Goal: Find specific page/section: Find specific page/section

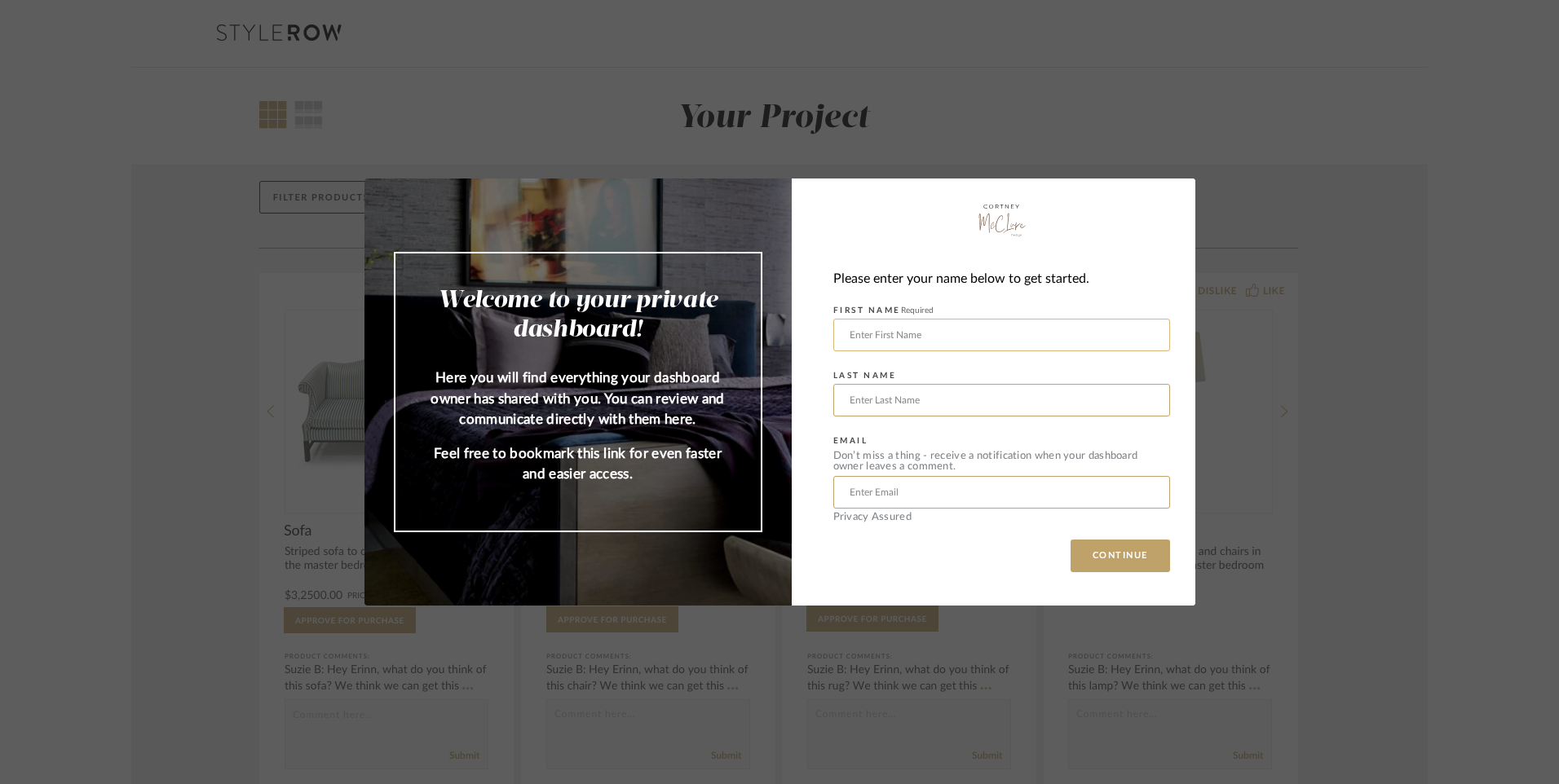
click at [1000, 334] on input "text" at bounding box center [1001, 335] width 336 height 32
type input "[PERSON_NAME]"
type input "[EMAIL_ADDRESS][DOMAIN_NAME]"
click at [1095, 539] on button "CONTINUE" at bounding box center [1120, 555] width 99 height 32
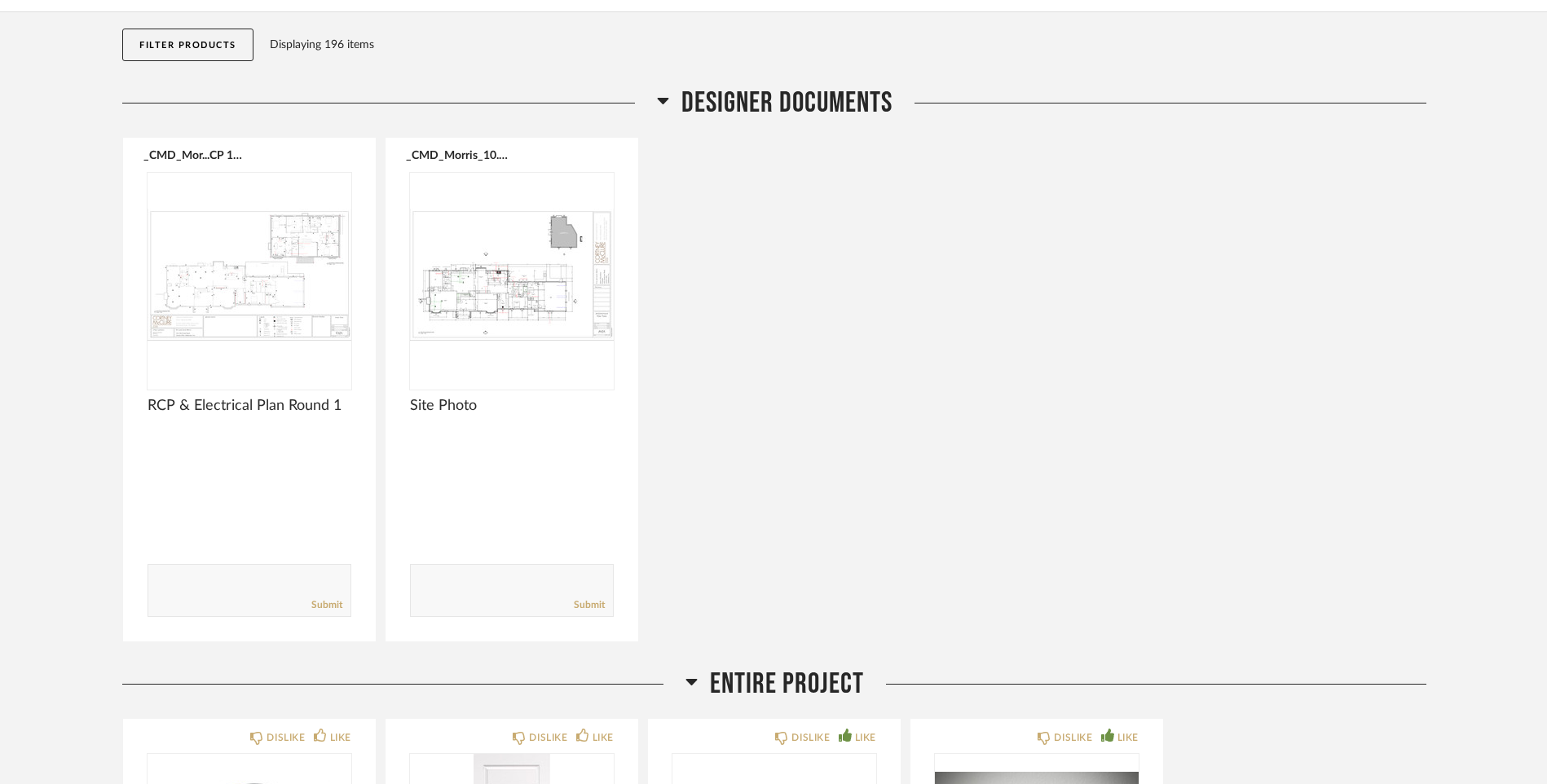
scroll to position [163, 0]
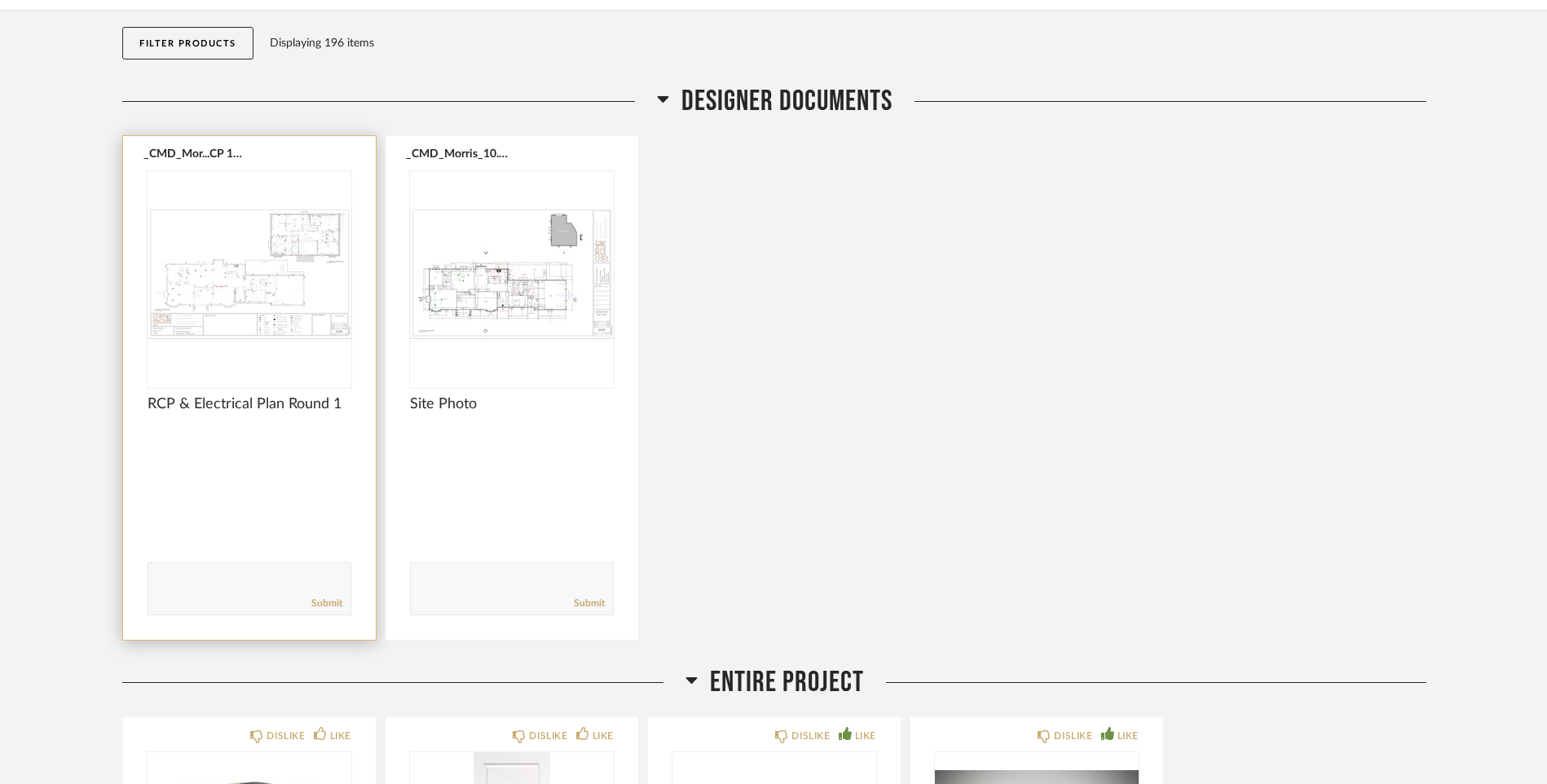
click at [221, 281] on img "0" at bounding box center [250, 273] width 204 height 204
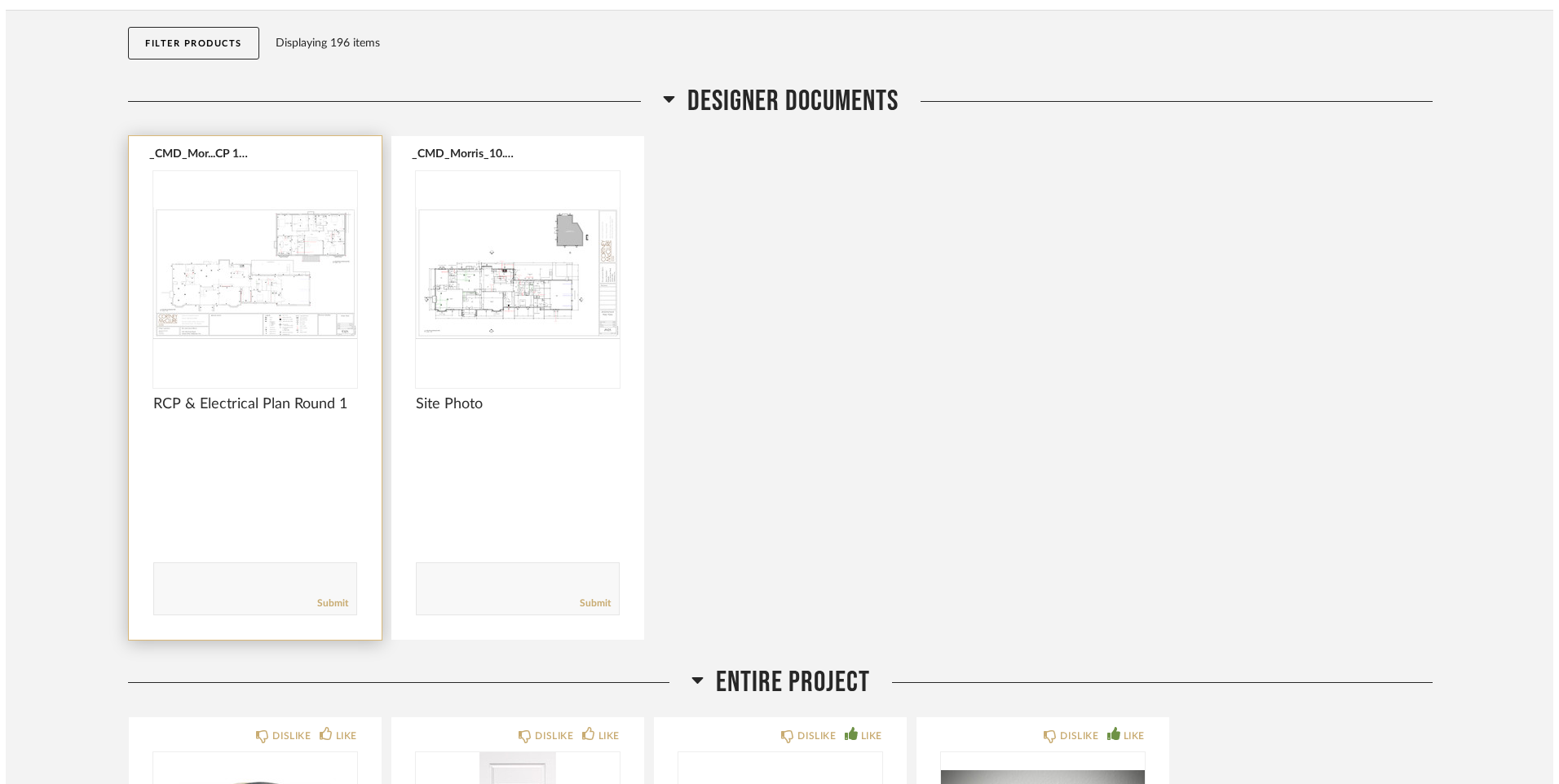
scroll to position [0, 0]
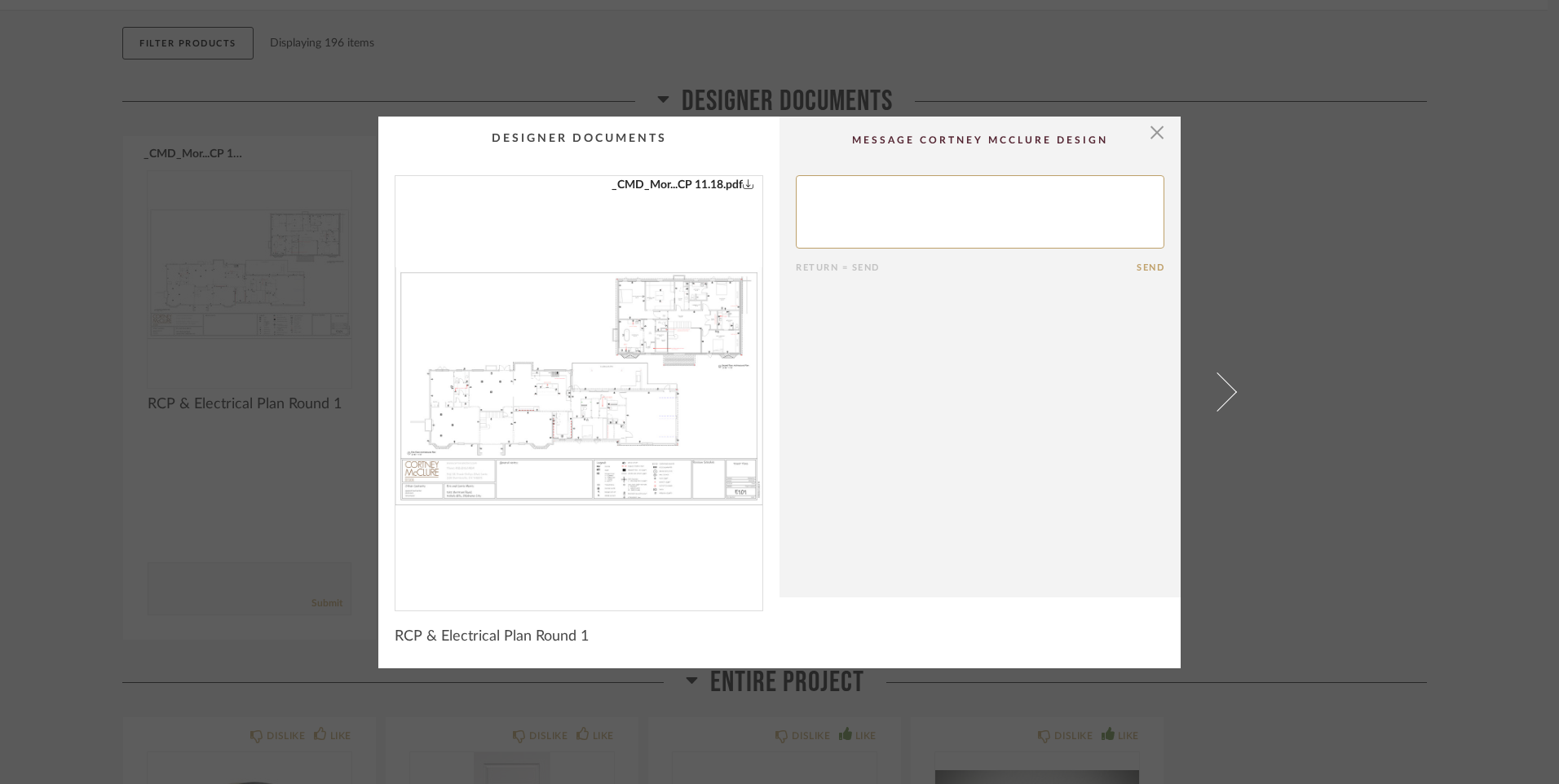
click at [669, 319] on img "0" at bounding box center [579, 387] width 367 height 421
click at [1149, 132] on span "button" at bounding box center [1156, 132] width 32 height 32
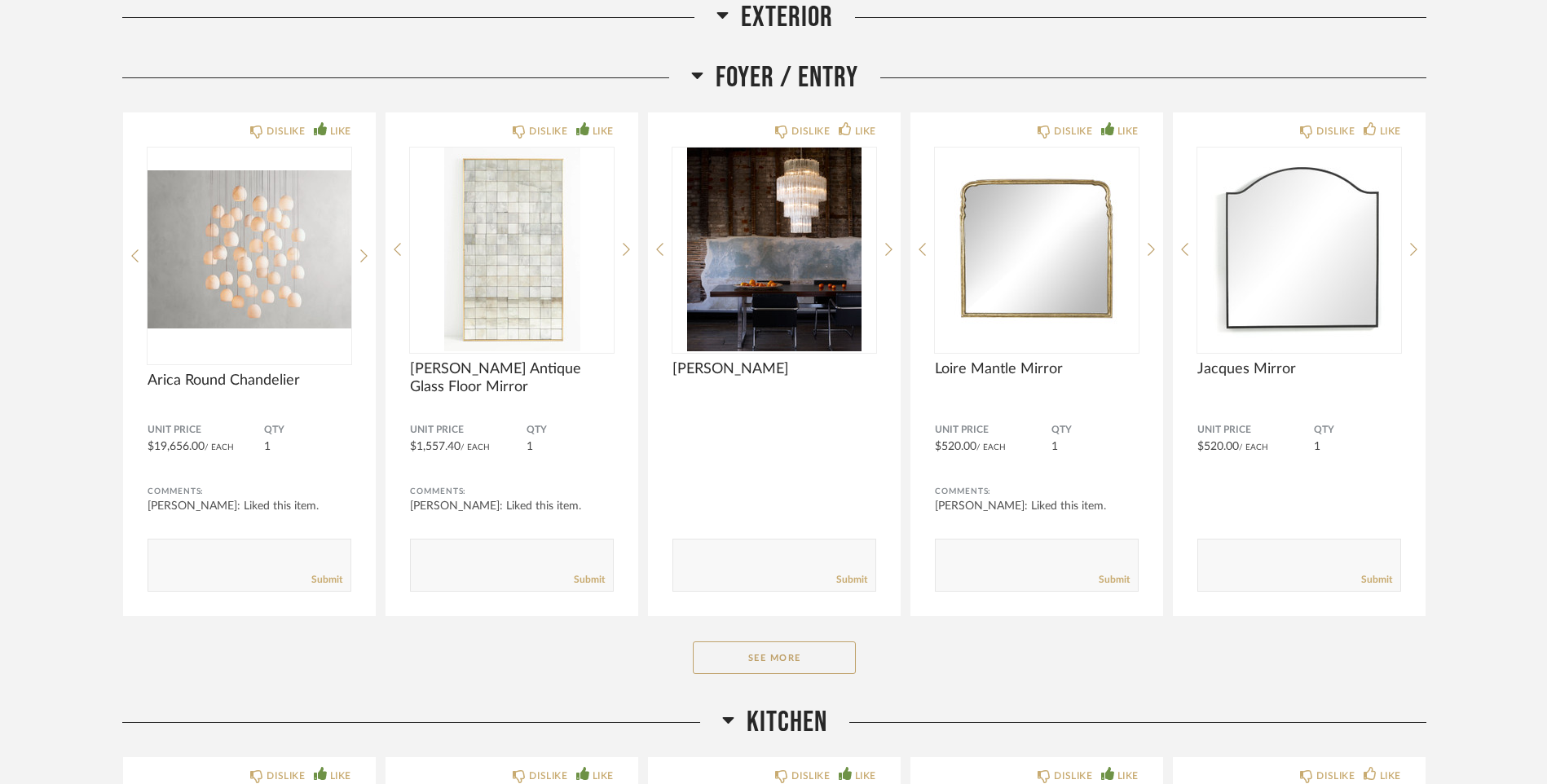
scroll to position [2037, 0]
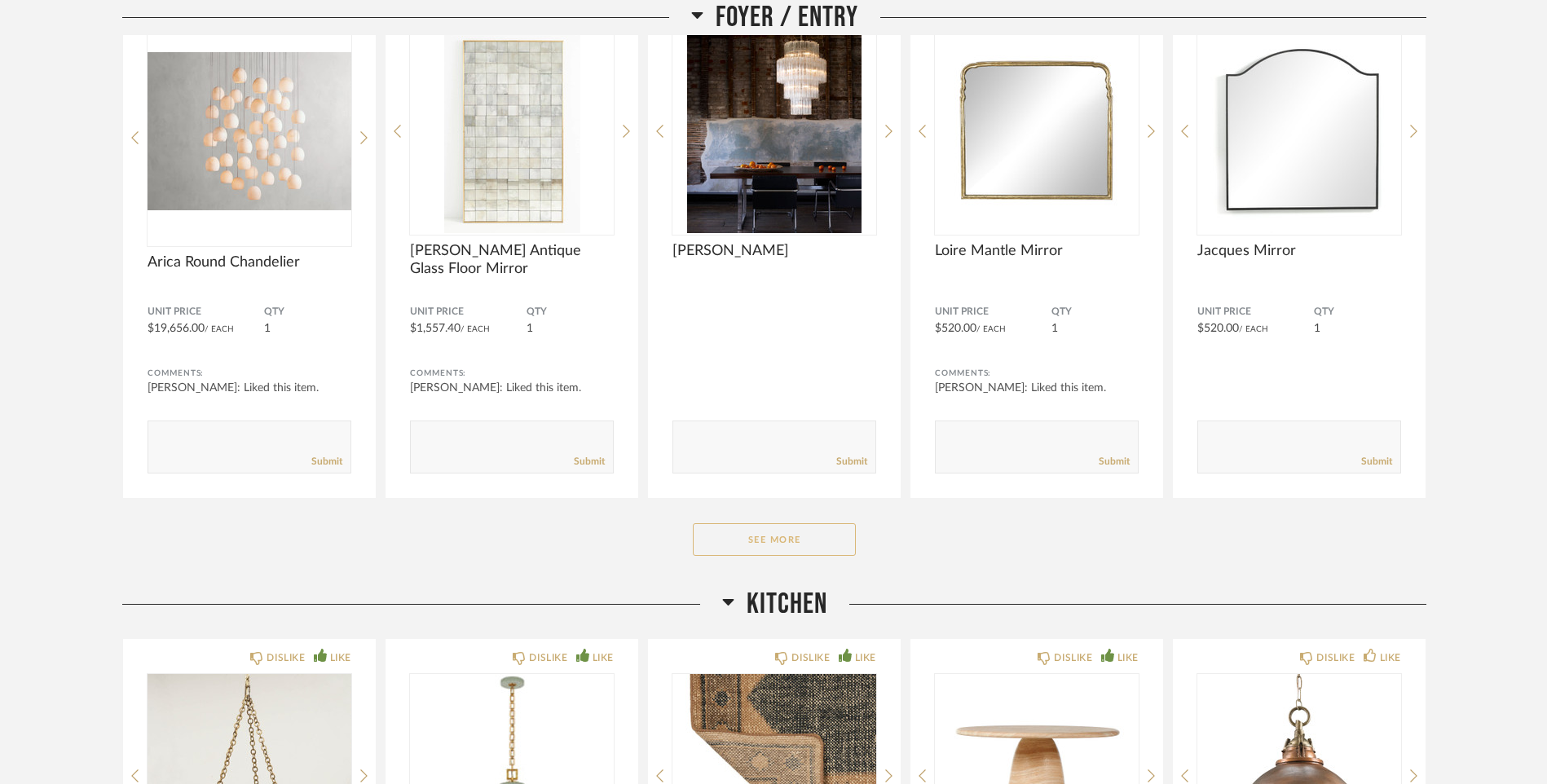
click at [791, 546] on button "See More" at bounding box center [774, 539] width 163 height 32
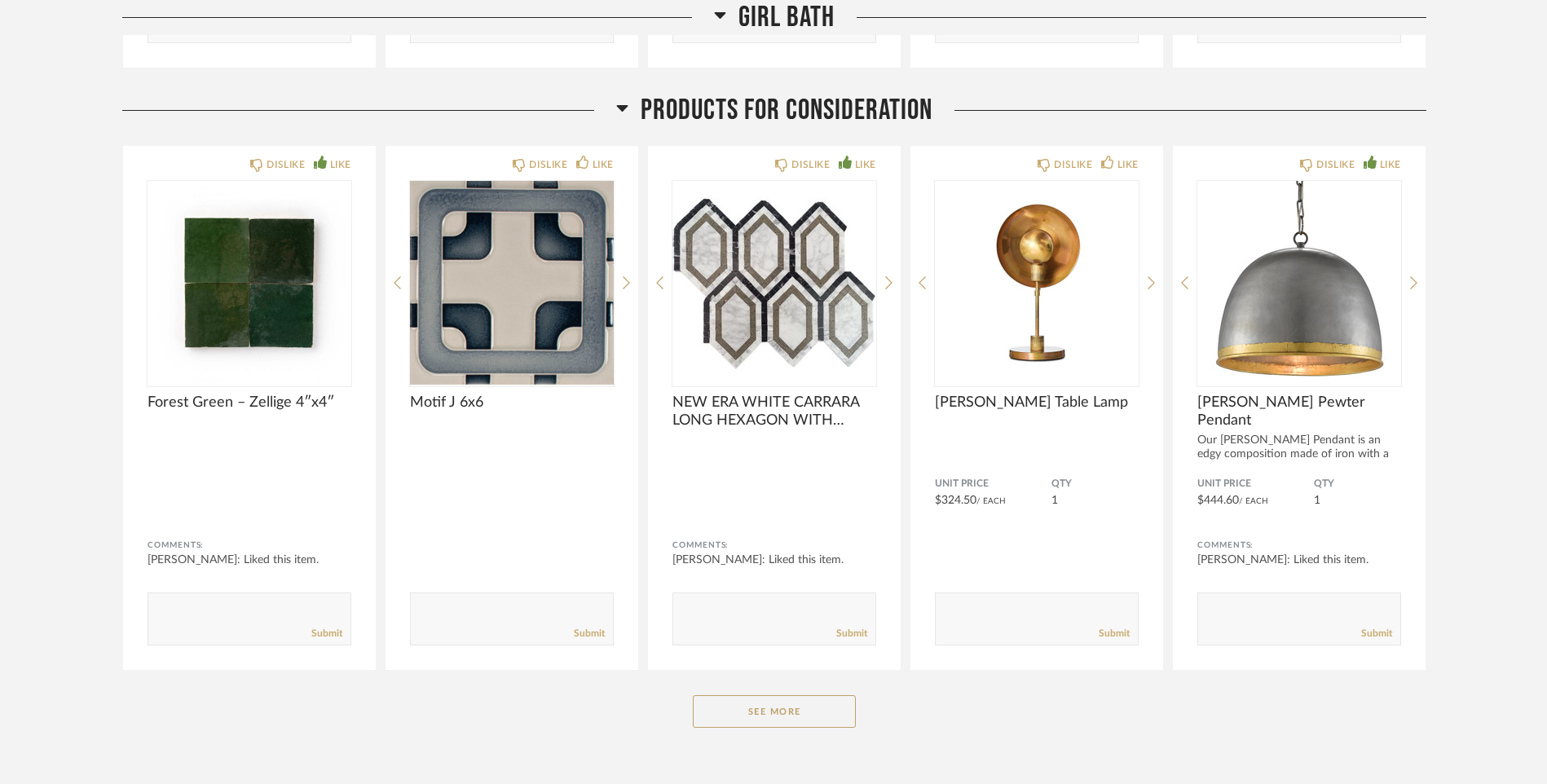
scroll to position [11772, 0]
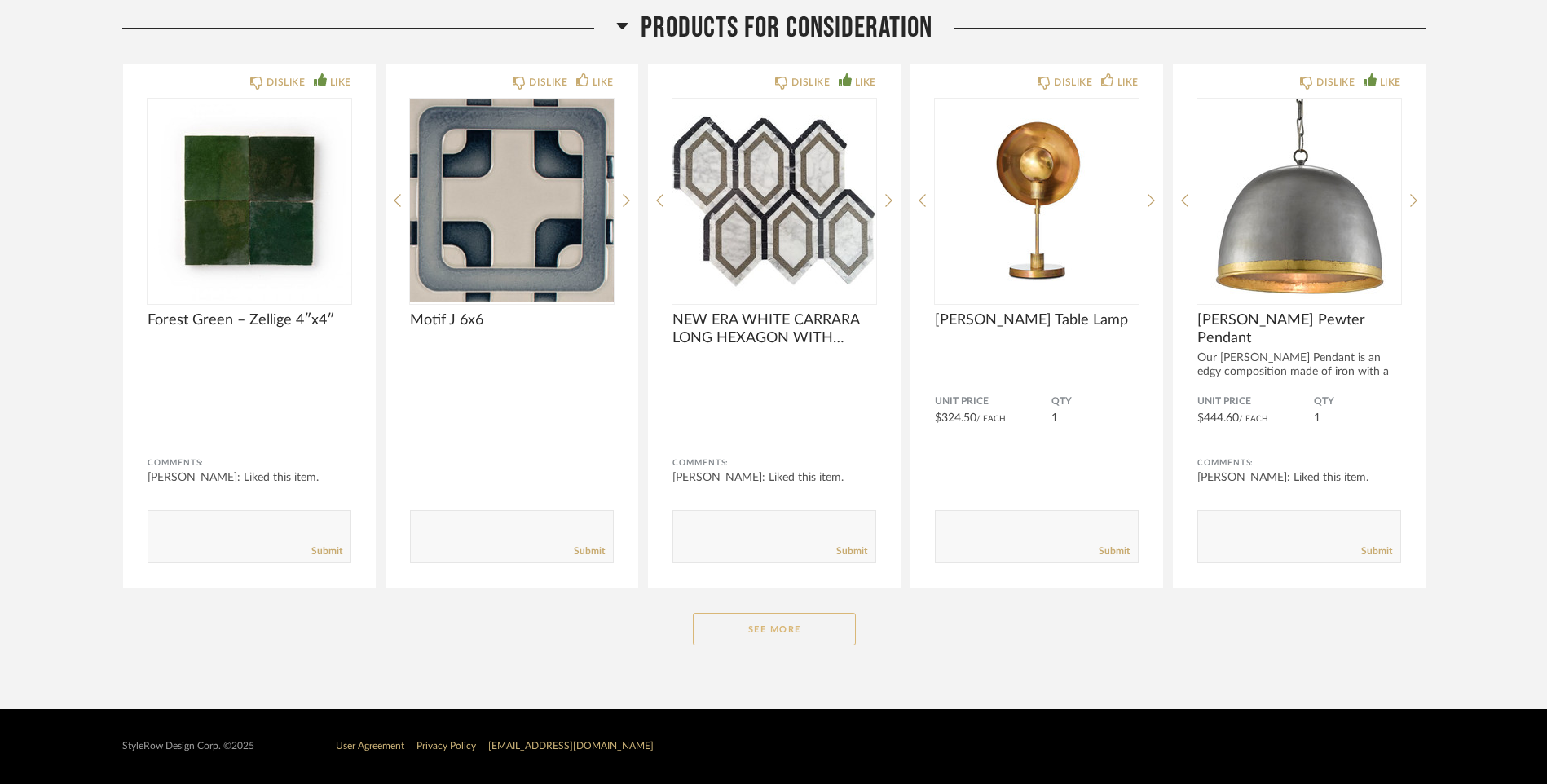
click at [745, 627] on button "See More" at bounding box center [774, 629] width 163 height 32
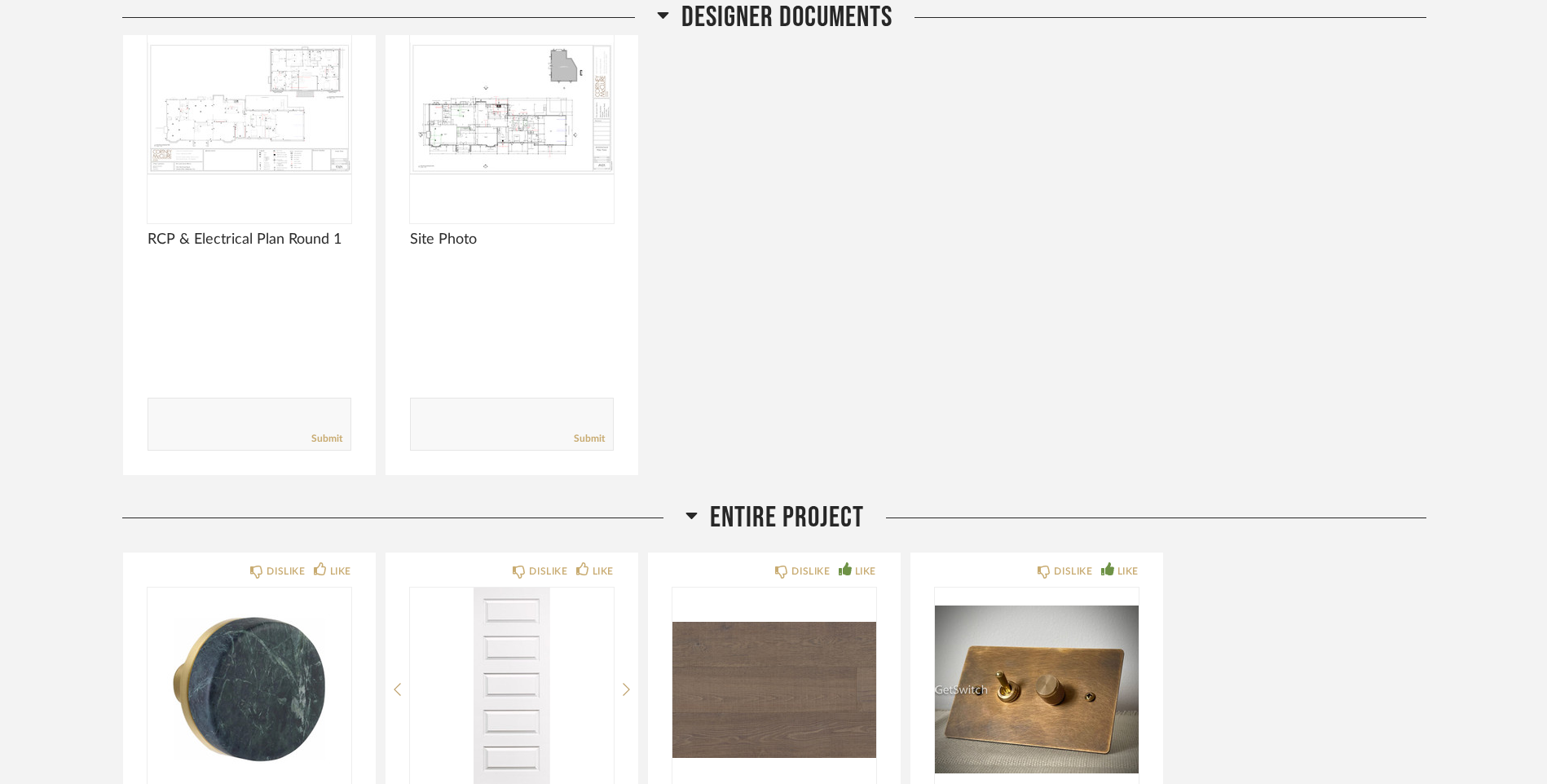
scroll to position [82, 0]
